Goal: Information Seeking & Learning: Learn about a topic

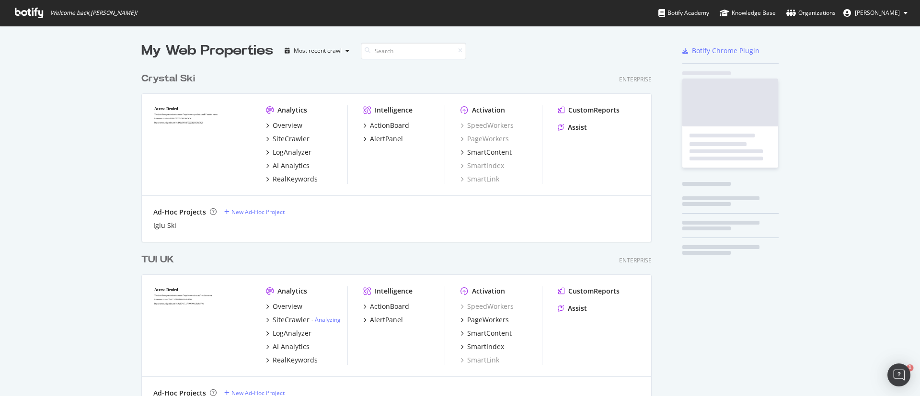
scroll to position [2598, 507]
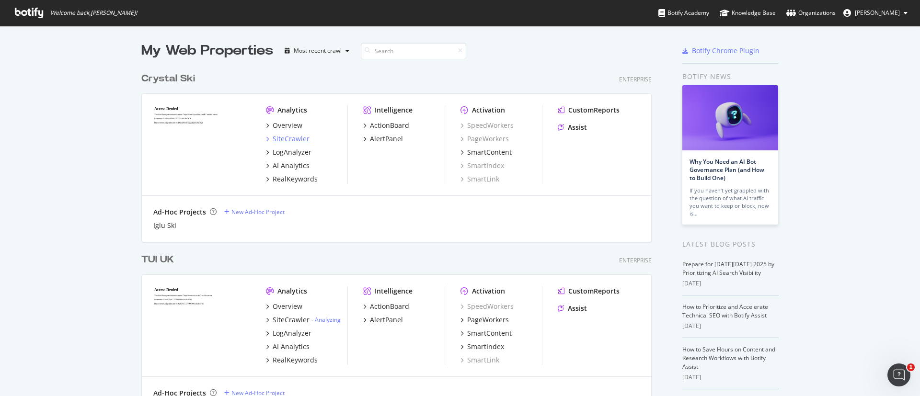
click at [289, 143] on div "SiteCrawler" at bounding box center [291, 139] width 37 height 10
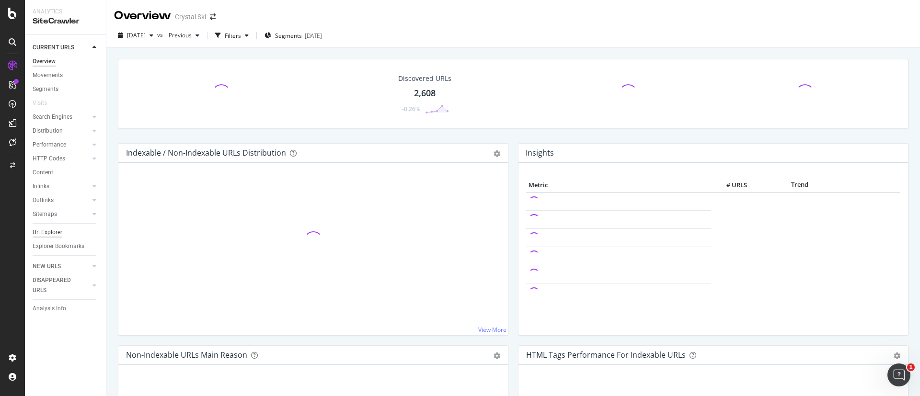
click at [55, 228] on div "Url Explorer" at bounding box center [48, 233] width 30 height 10
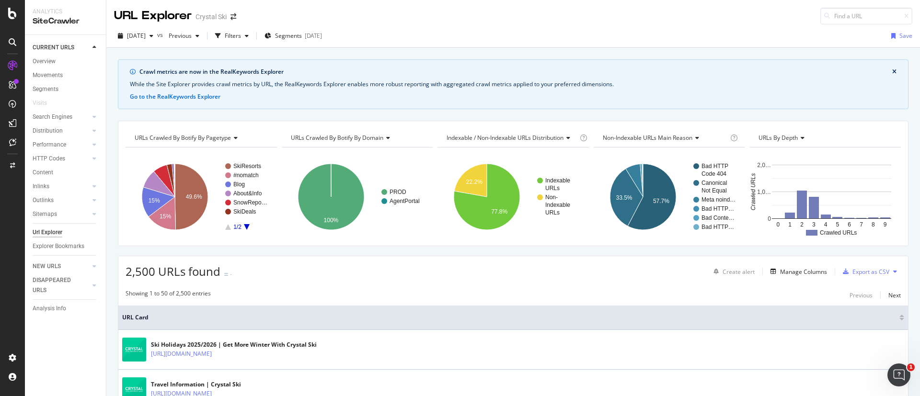
click at [270, 33] on div "[DATE] vs Previous Filters Segments [DATE]" at bounding box center [220, 35] width 212 height 15
click at [241, 37] on div "Filters" at bounding box center [233, 36] width 16 height 8
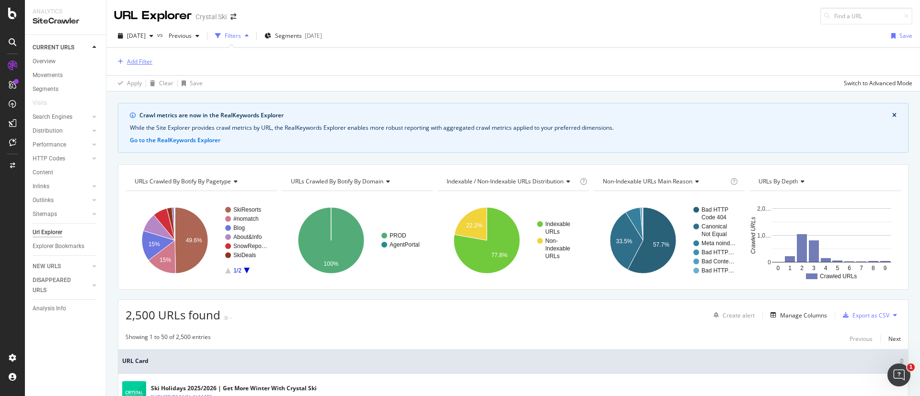
click at [151, 62] on div "Add Filter" at bounding box center [139, 62] width 25 height 8
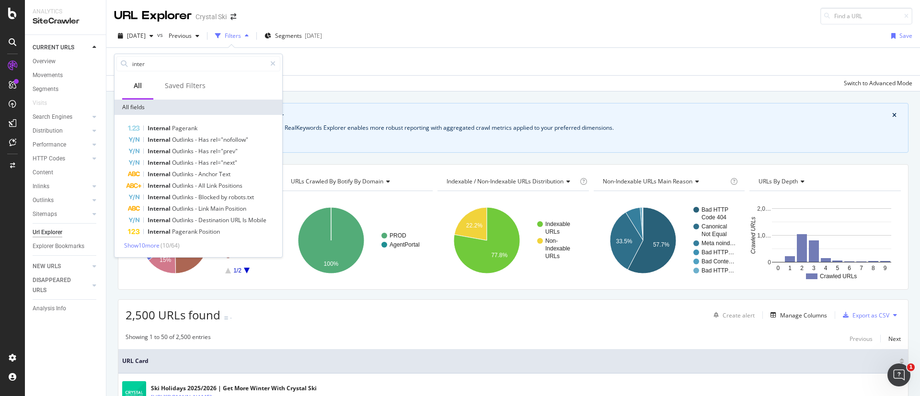
type input "inter"
click at [146, 250] on div "Internal Pagerank Internal Outlinks - Has rel="nofollow" Internal Outlinks - Ha…" at bounding box center [199, 186] width 168 height 142
click at [144, 248] on span "Show 10 more" at bounding box center [141, 246] width 35 height 8
